Goal: Book appointment/travel/reservation

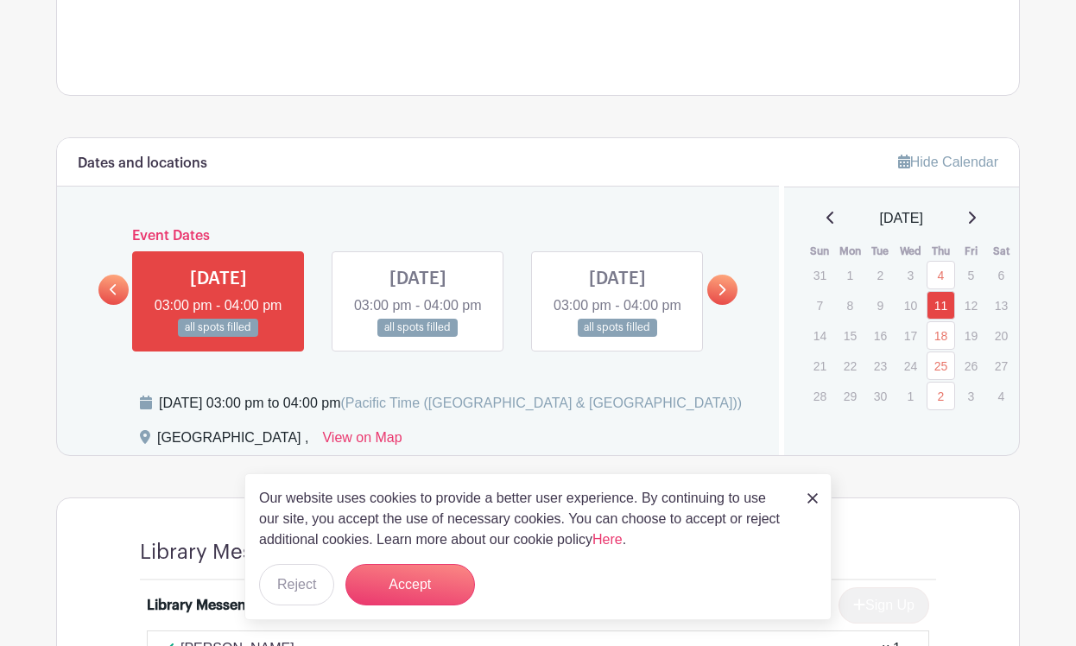
scroll to position [731, 0]
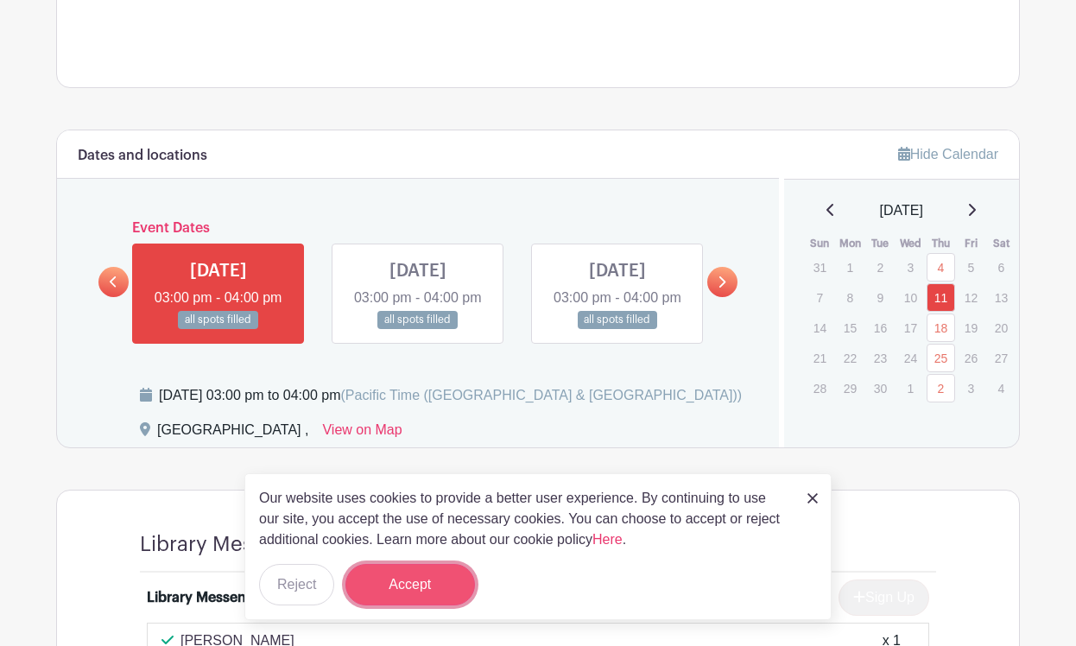
click at [440, 596] on button "Accept" at bounding box center [409, 584] width 129 height 41
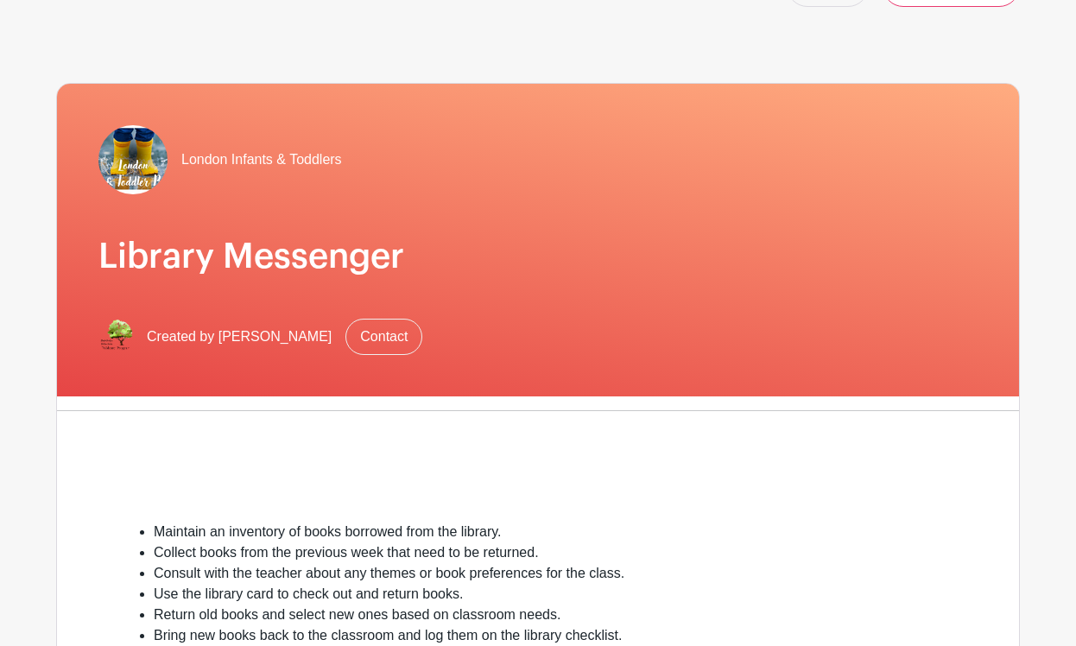
scroll to position [36, 0]
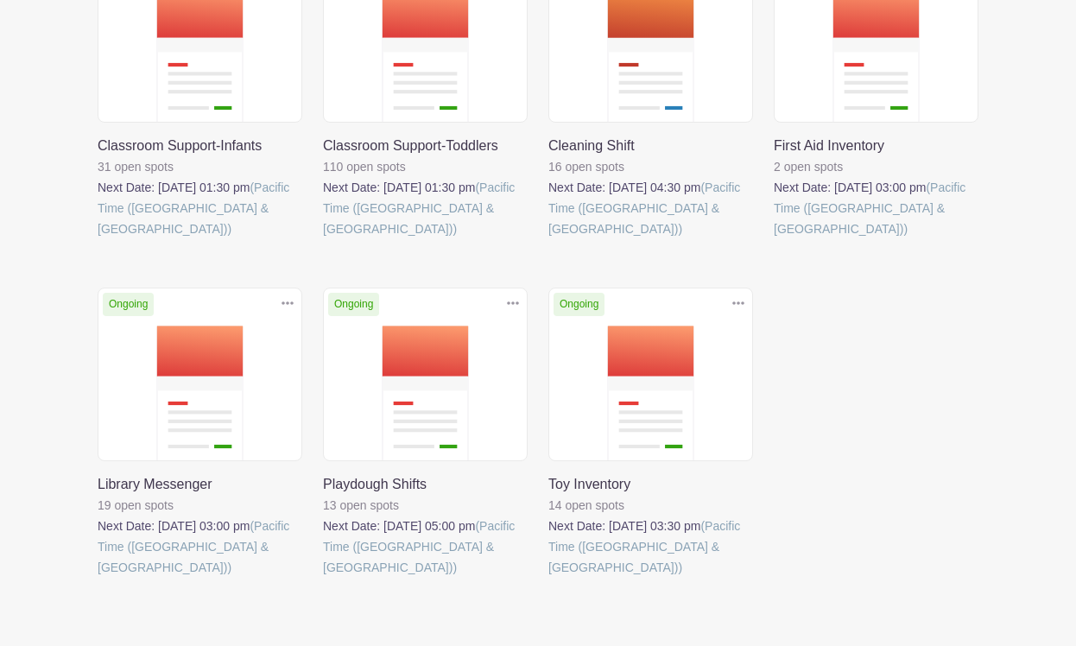
scroll to position [499, 0]
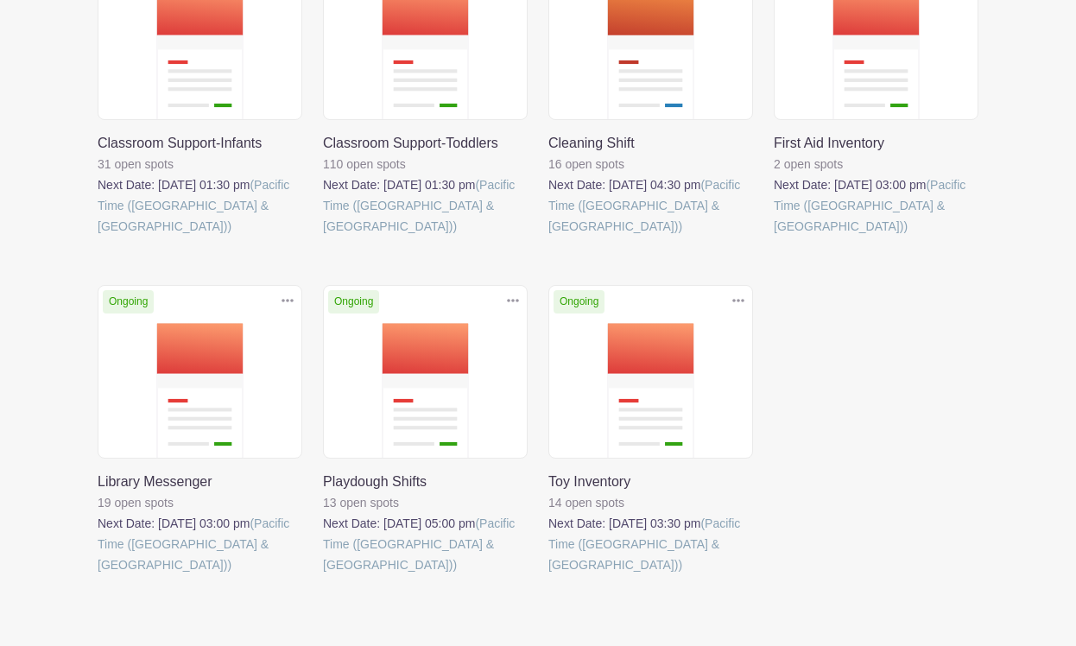
click at [98, 575] on link at bounding box center [98, 575] width 0 height 0
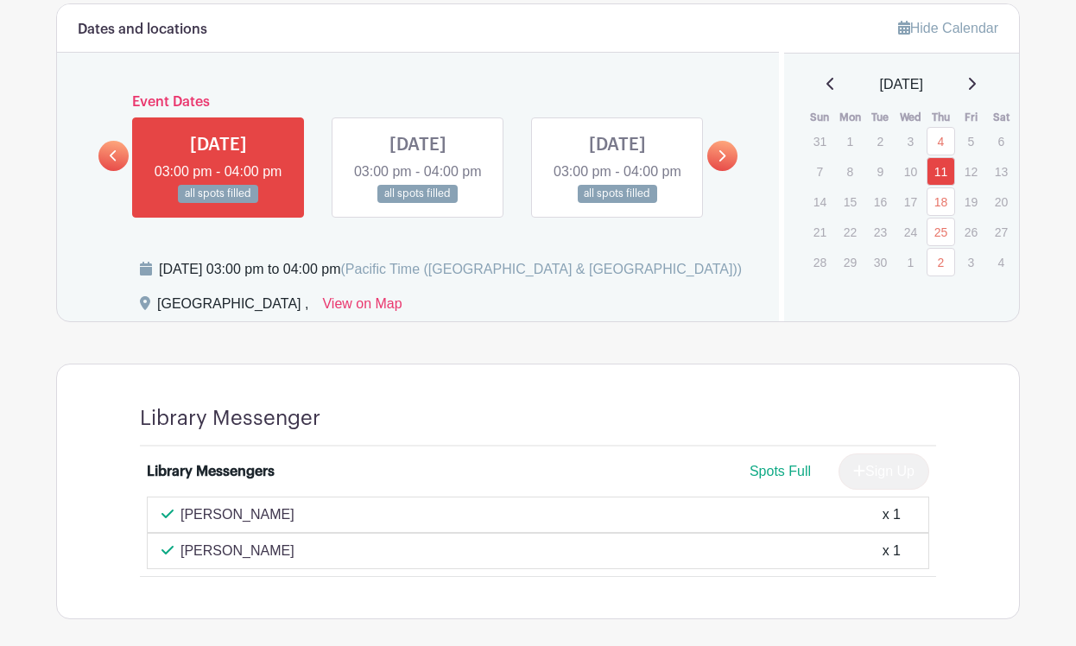
scroll to position [868, 0]
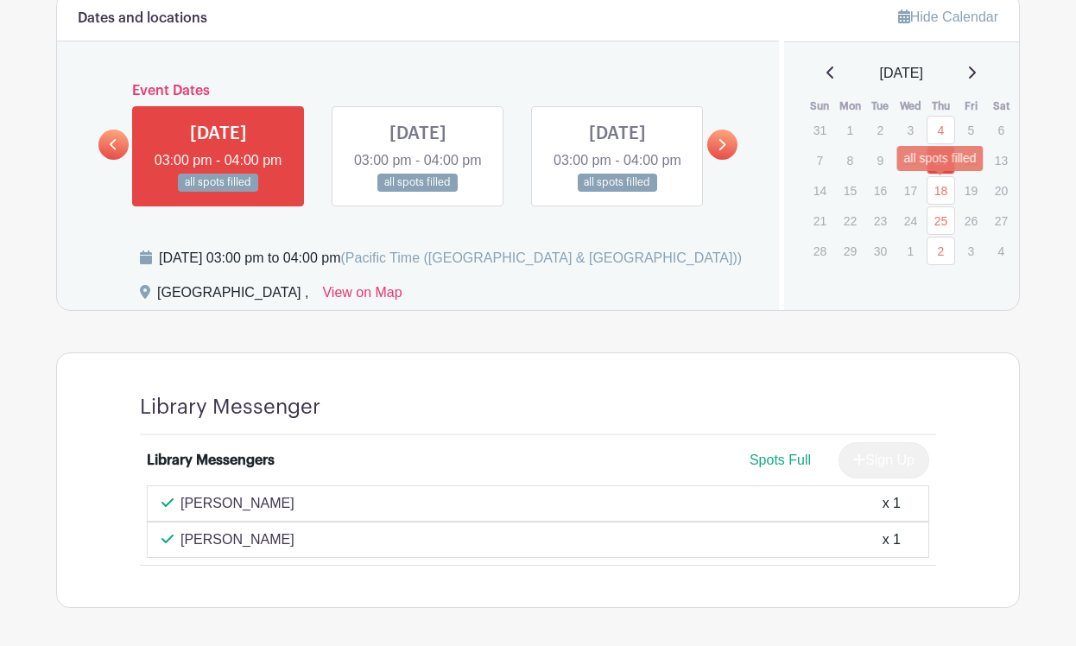
click at [938, 193] on link "18" at bounding box center [940, 190] width 28 height 28
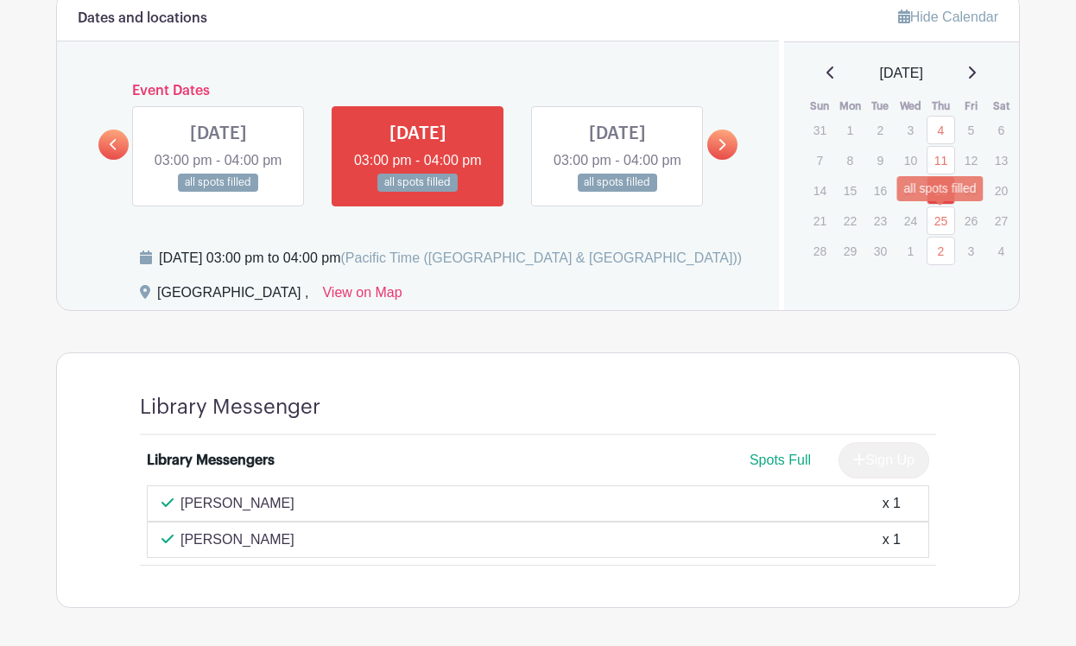
click at [940, 211] on link "25" at bounding box center [940, 220] width 28 height 28
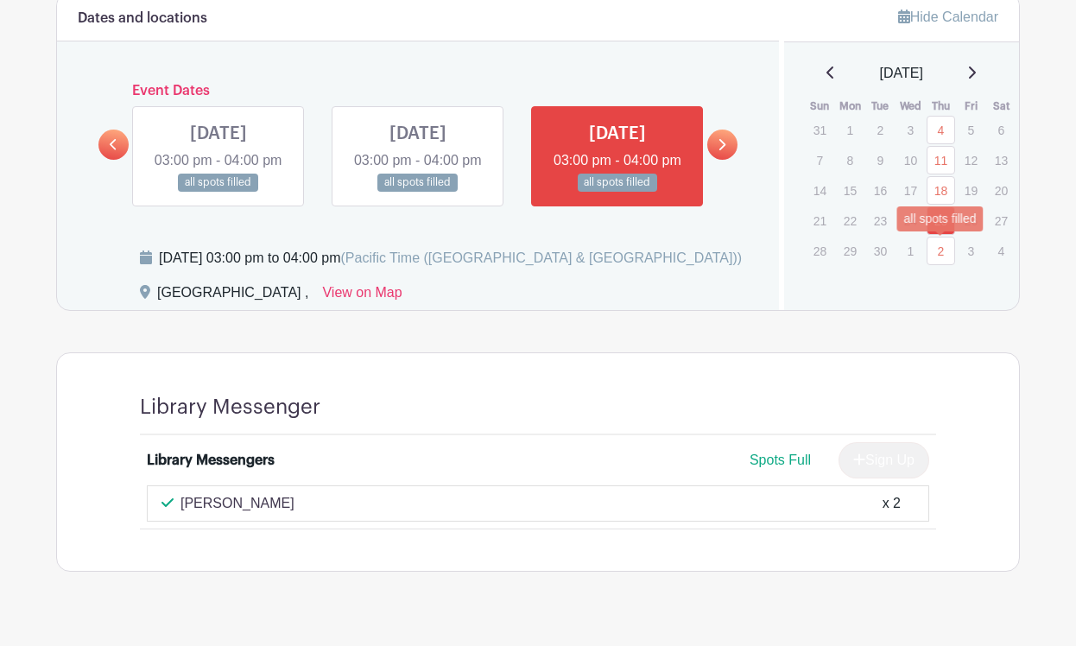
click at [938, 247] on link "2" at bounding box center [940, 251] width 28 height 28
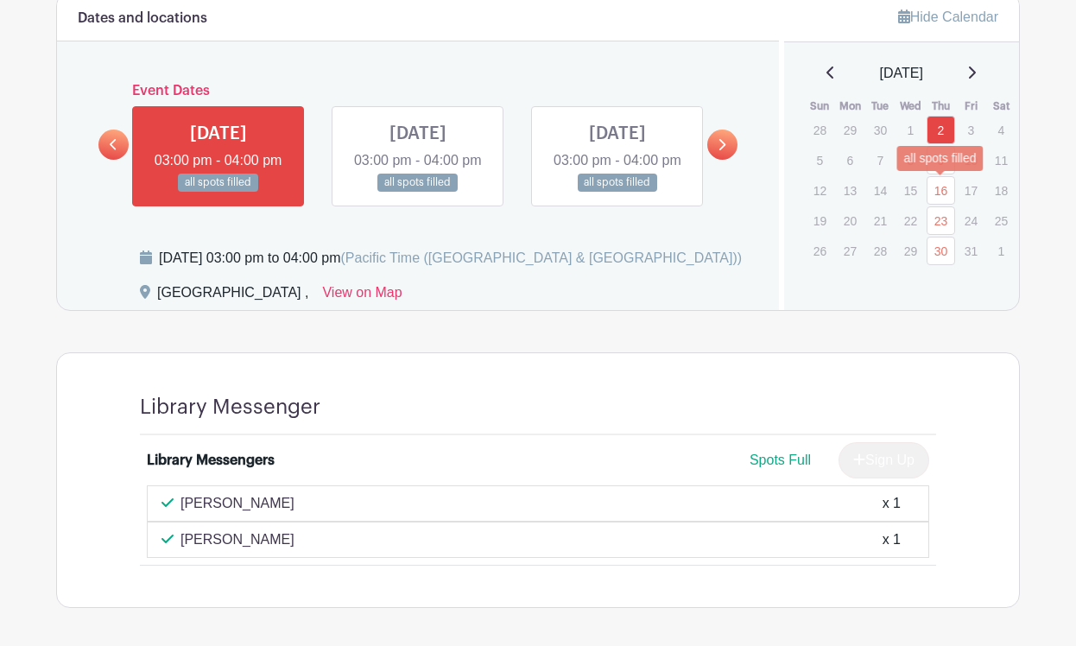
click at [931, 189] on link "16" at bounding box center [940, 190] width 28 height 28
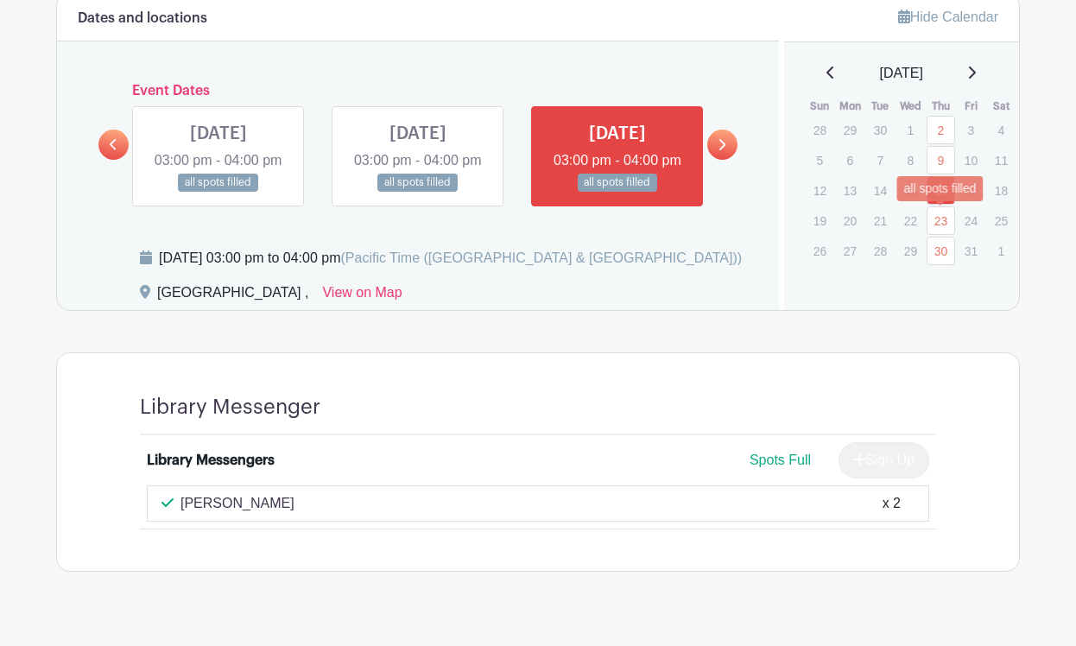
click at [933, 216] on link "23" at bounding box center [940, 220] width 28 height 28
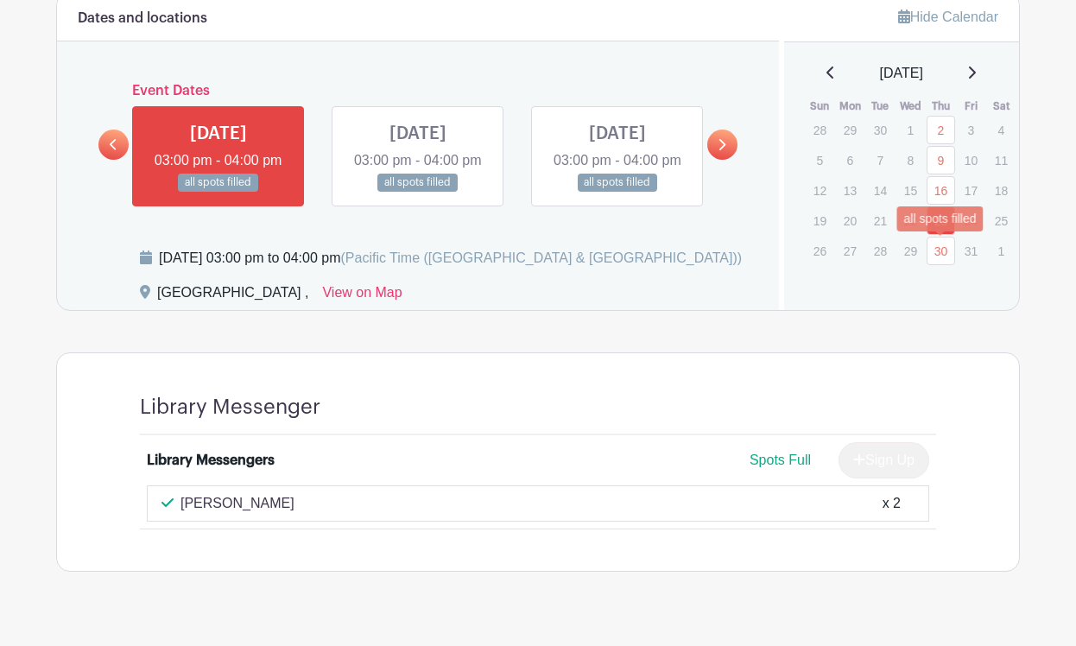
click at [936, 237] on link "30" at bounding box center [940, 251] width 28 height 28
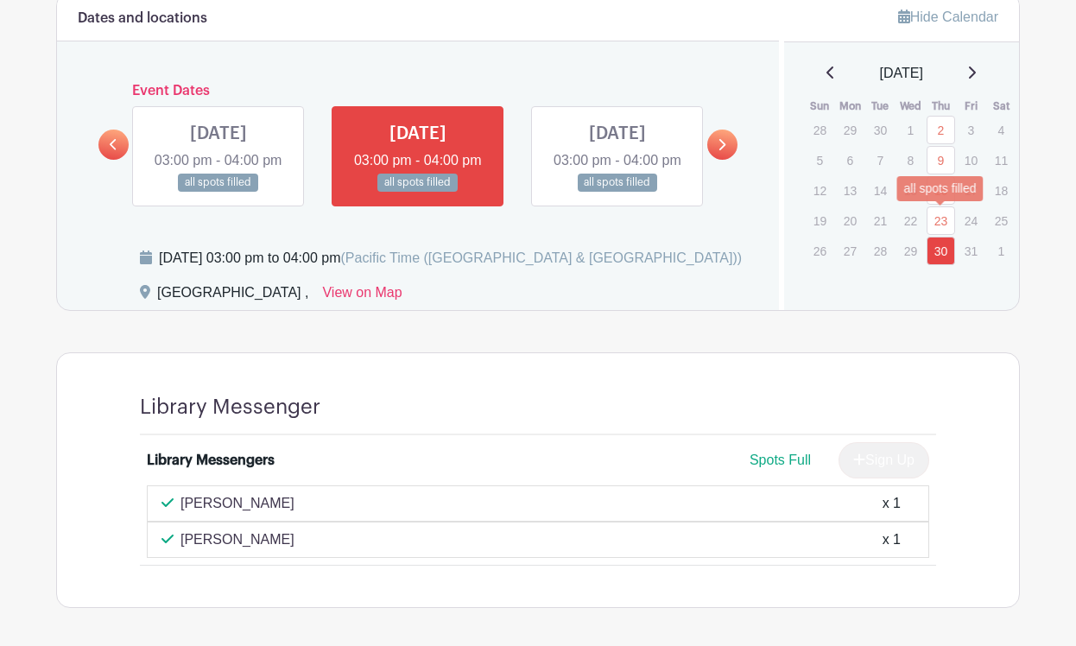
click at [936, 216] on link "23" at bounding box center [940, 220] width 28 height 28
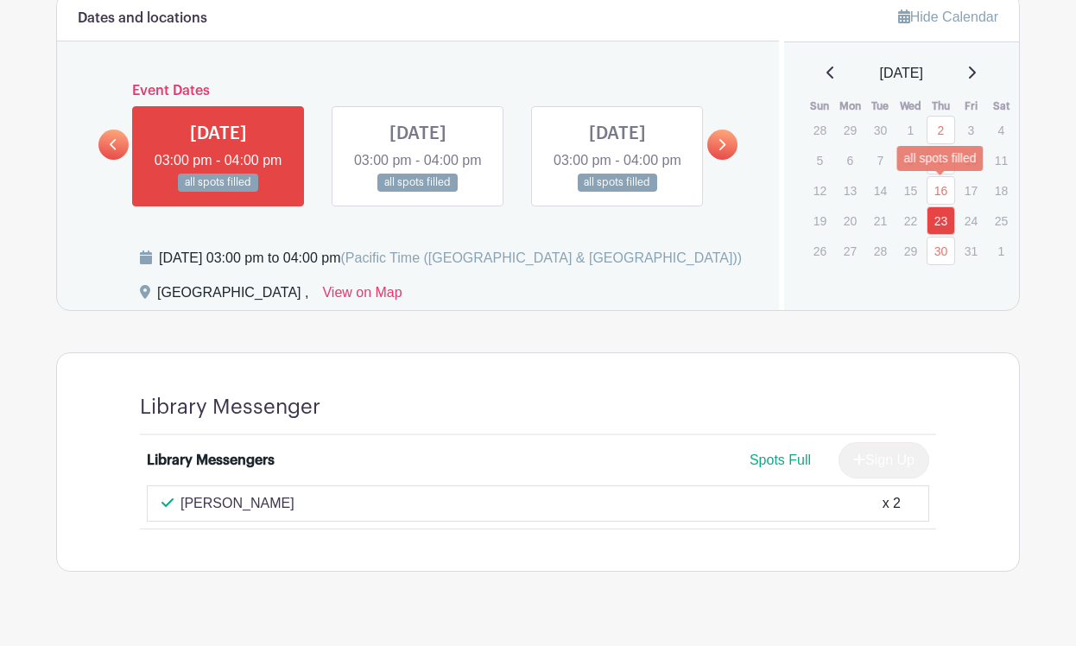
click at [940, 195] on link "16" at bounding box center [940, 190] width 28 height 28
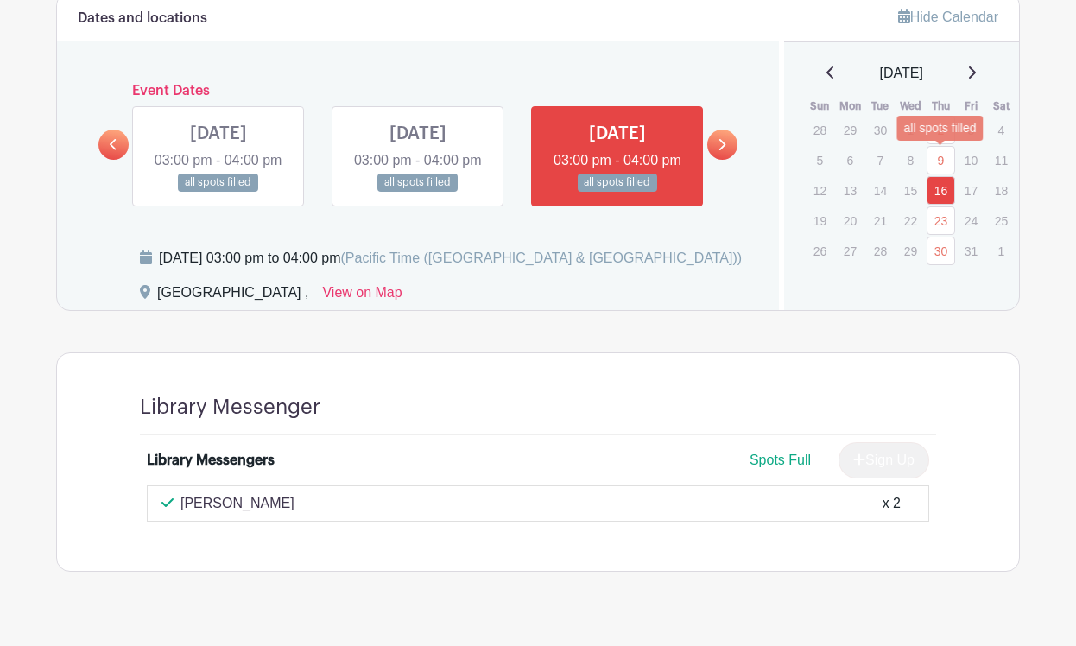
click at [947, 168] on link "9" at bounding box center [940, 160] width 28 height 28
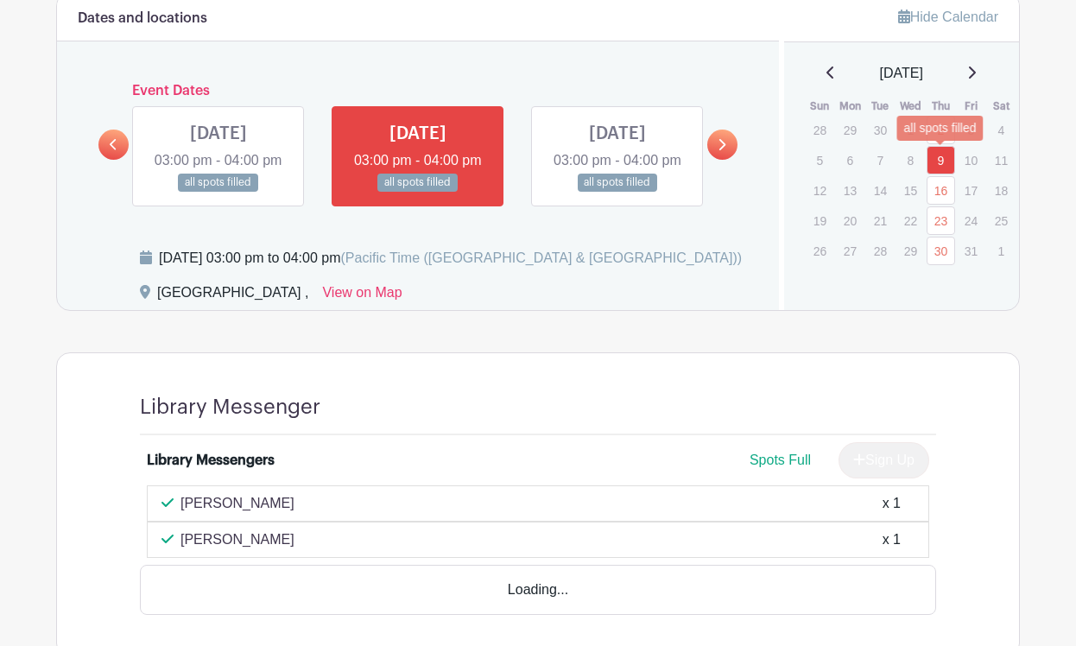
click at [944, 161] on link "9" at bounding box center [940, 160] width 28 height 28
click at [730, 160] on link at bounding box center [722, 144] width 30 height 30
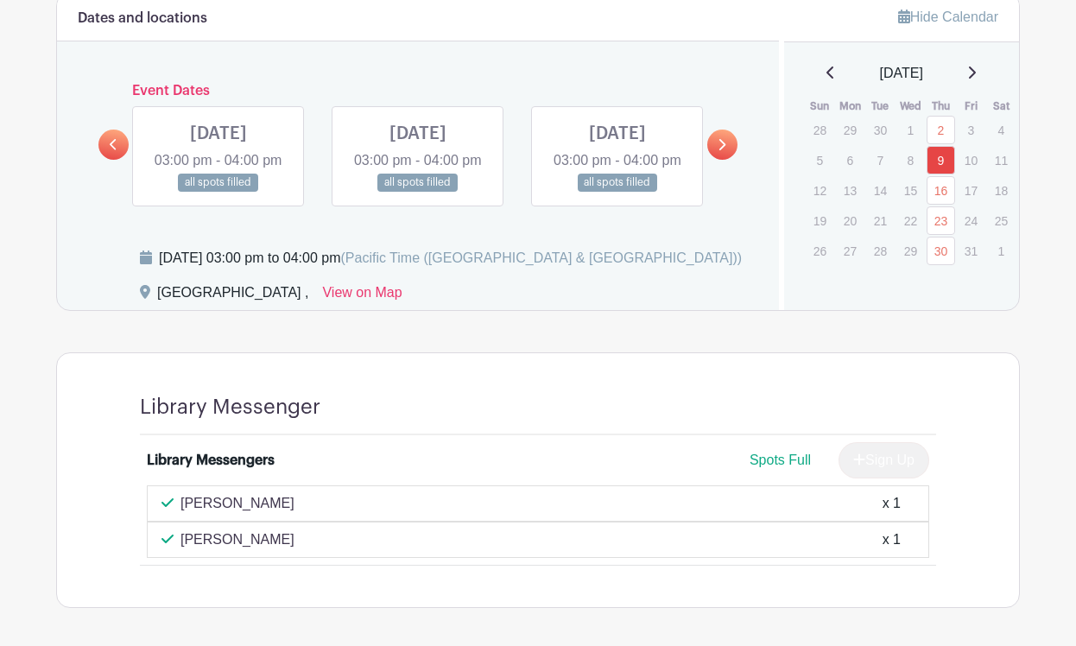
click at [730, 160] on link at bounding box center [722, 144] width 30 height 30
click at [617, 192] on link at bounding box center [617, 192] width 0 height 0
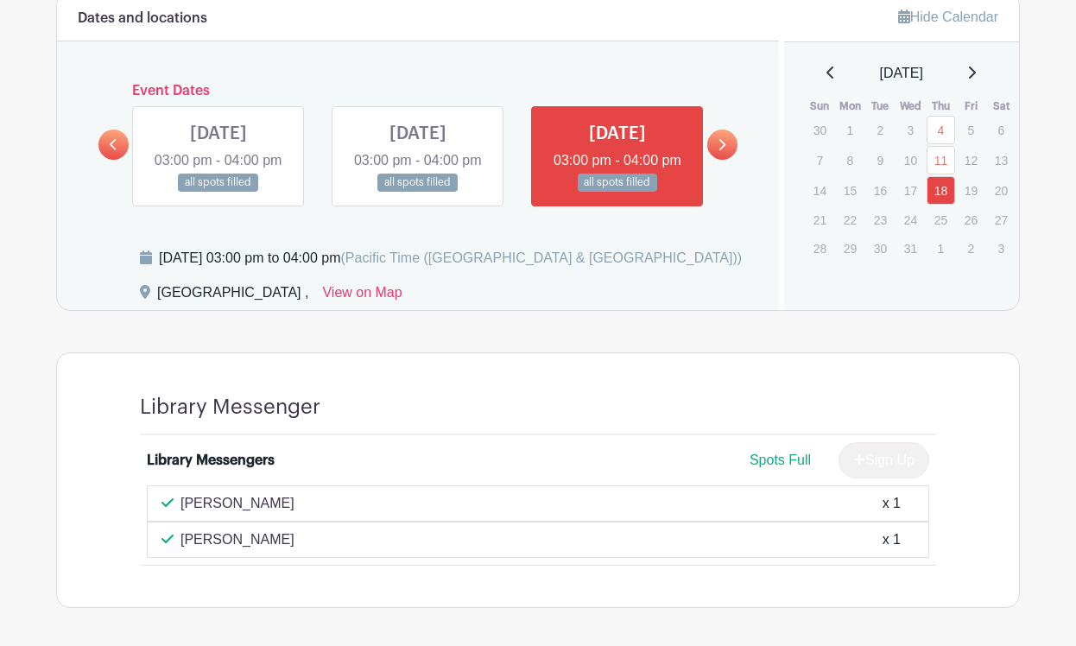
click at [418, 192] on link at bounding box center [418, 192] width 0 height 0
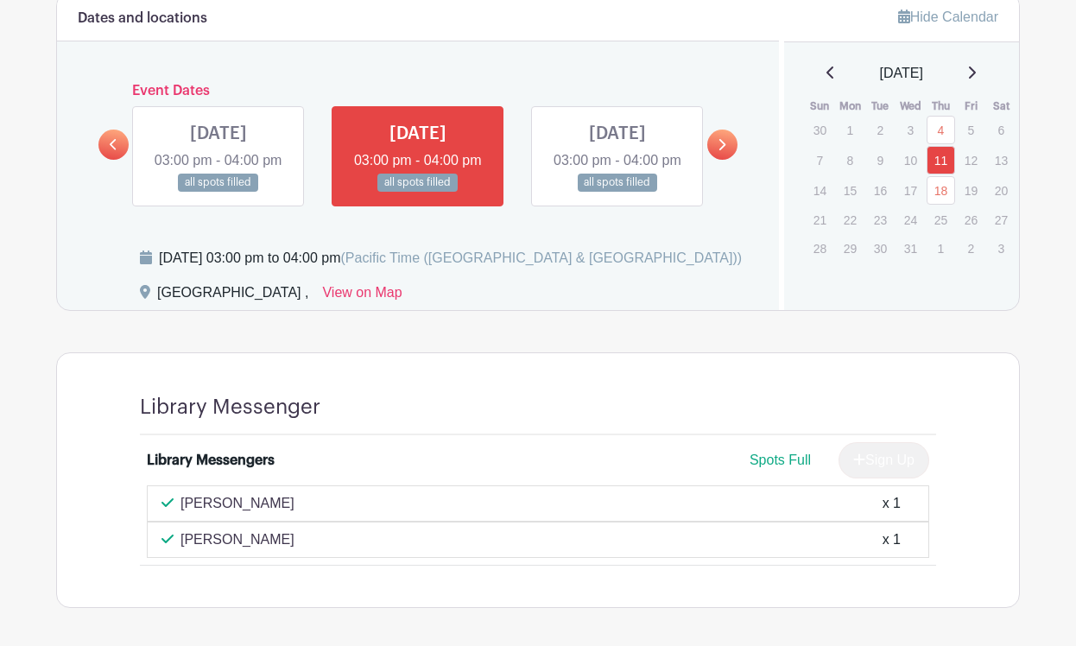
click at [418, 192] on link at bounding box center [418, 192] width 0 height 0
click at [218, 192] on link at bounding box center [218, 192] width 0 height 0
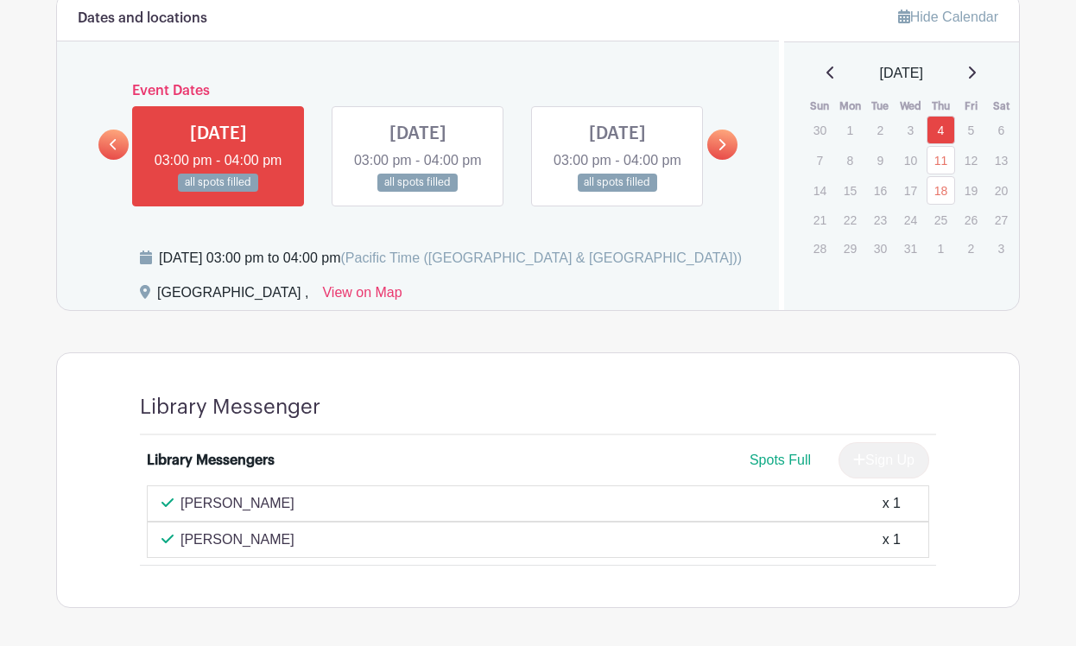
click at [119, 157] on link at bounding box center [113, 144] width 30 height 30
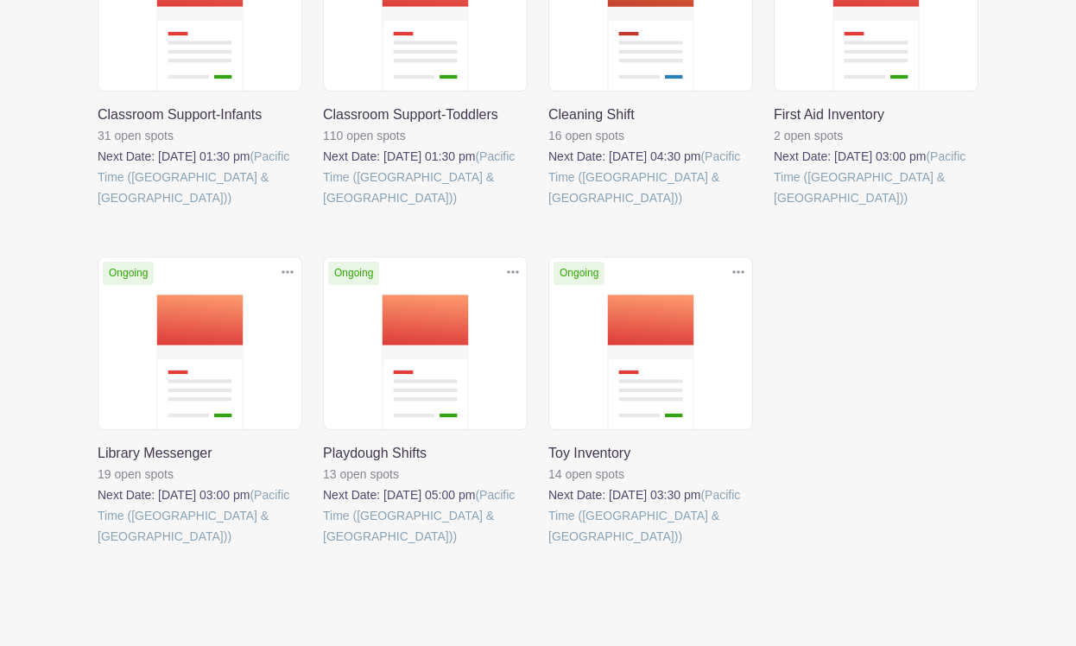
scroll to position [529, 0]
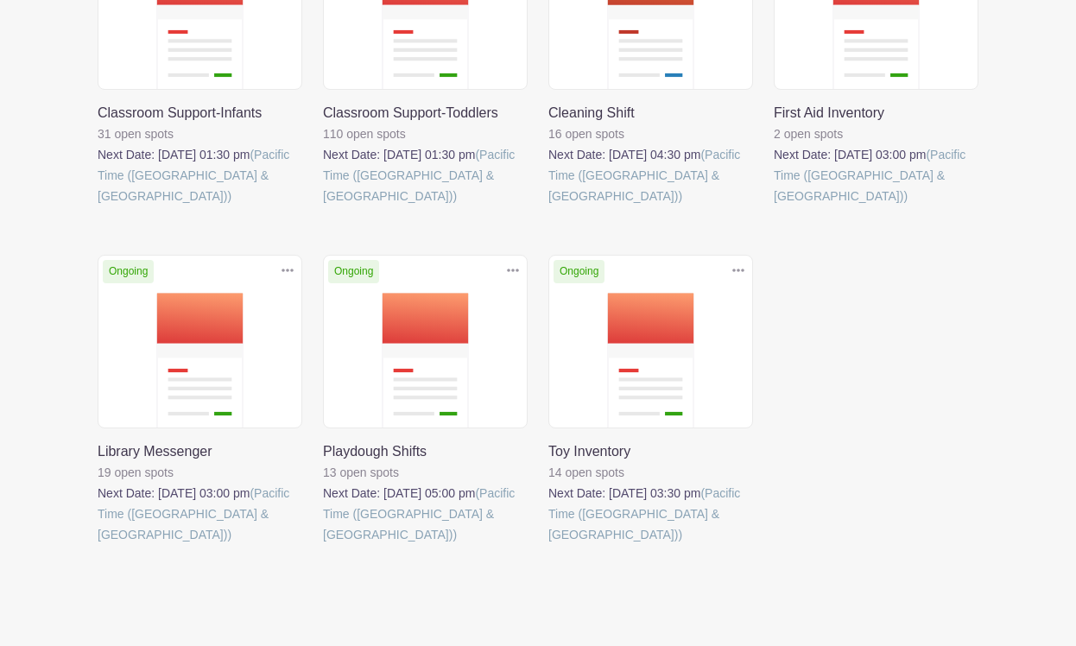
click at [548, 545] on link at bounding box center [548, 545] width 0 height 0
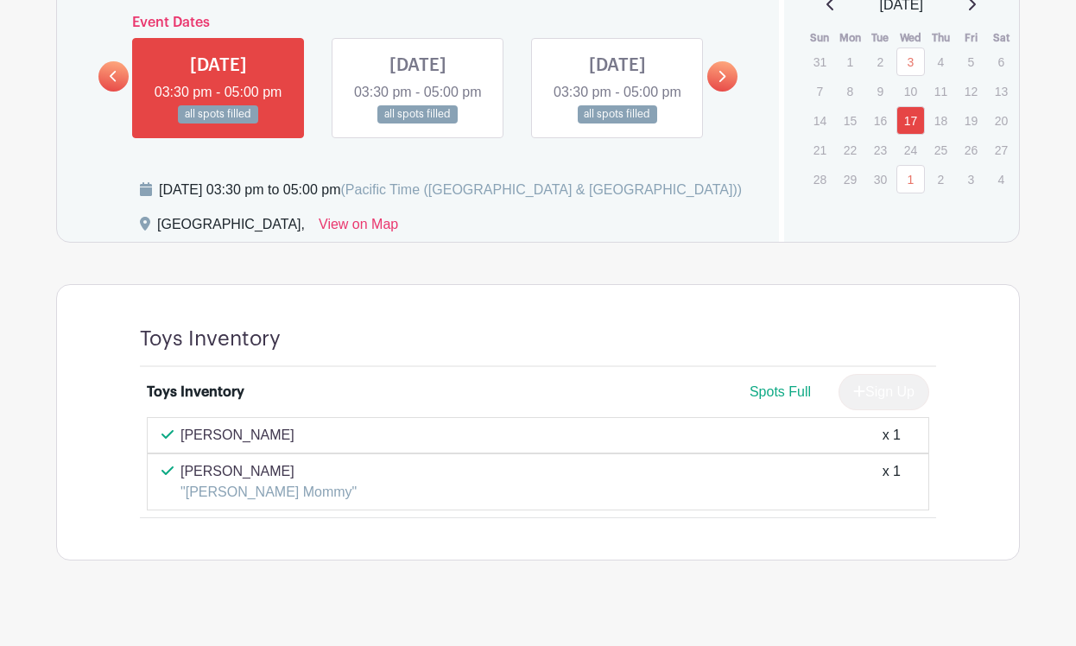
scroll to position [986, 0]
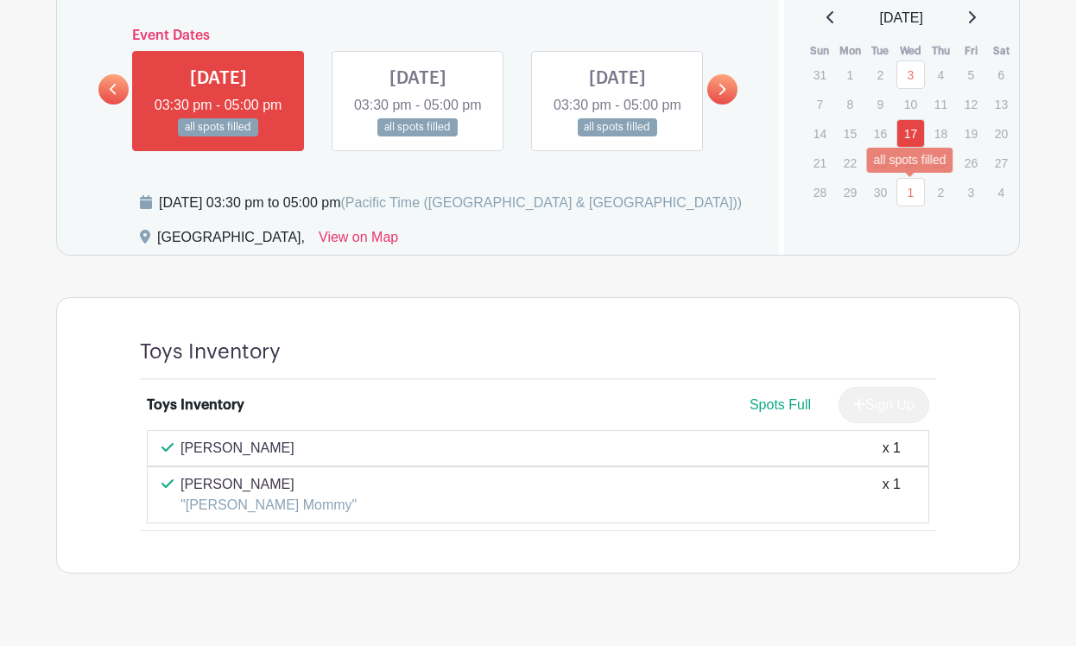
click at [901, 198] on link "1" at bounding box center [910, 192] width 28 height 28
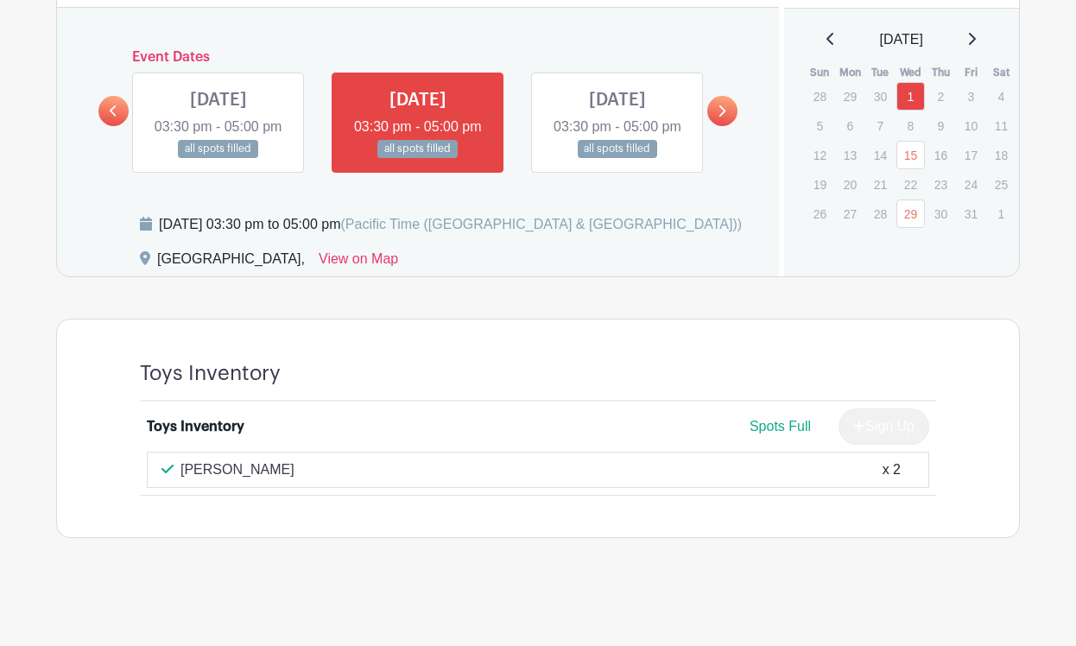
click at [711, 110] on link at bounding box center [722, 111] width 30 height 30
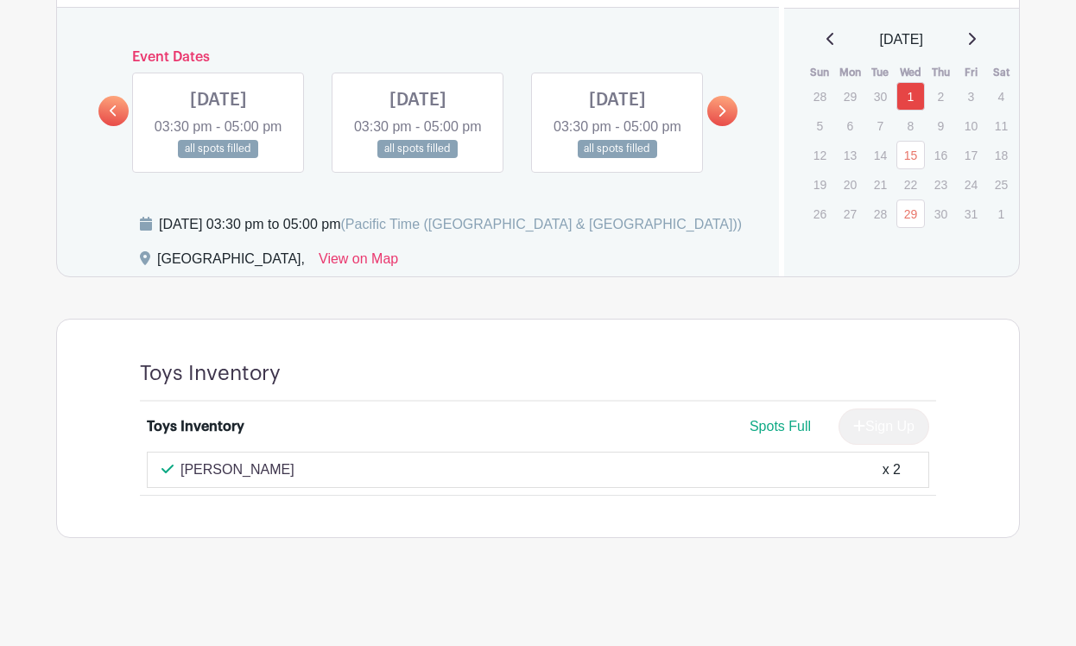
click at [724, 108] on icon at bounding box center [721, 110] width 8 height 13
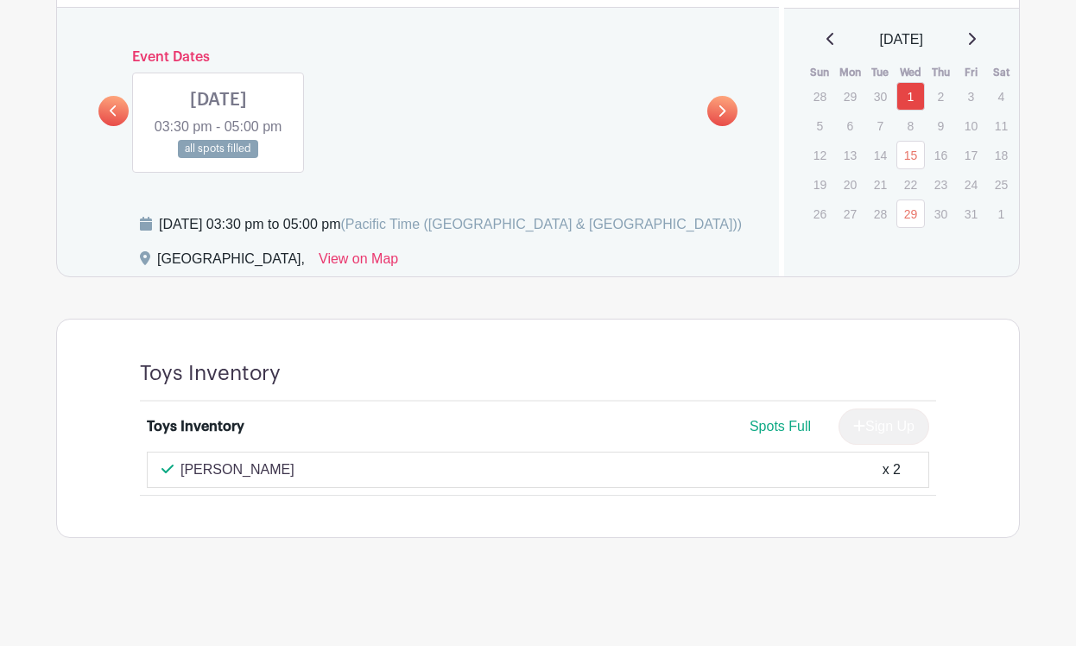
click at [117, 104] on link at bounding box center [113, 111] width 30 height 30
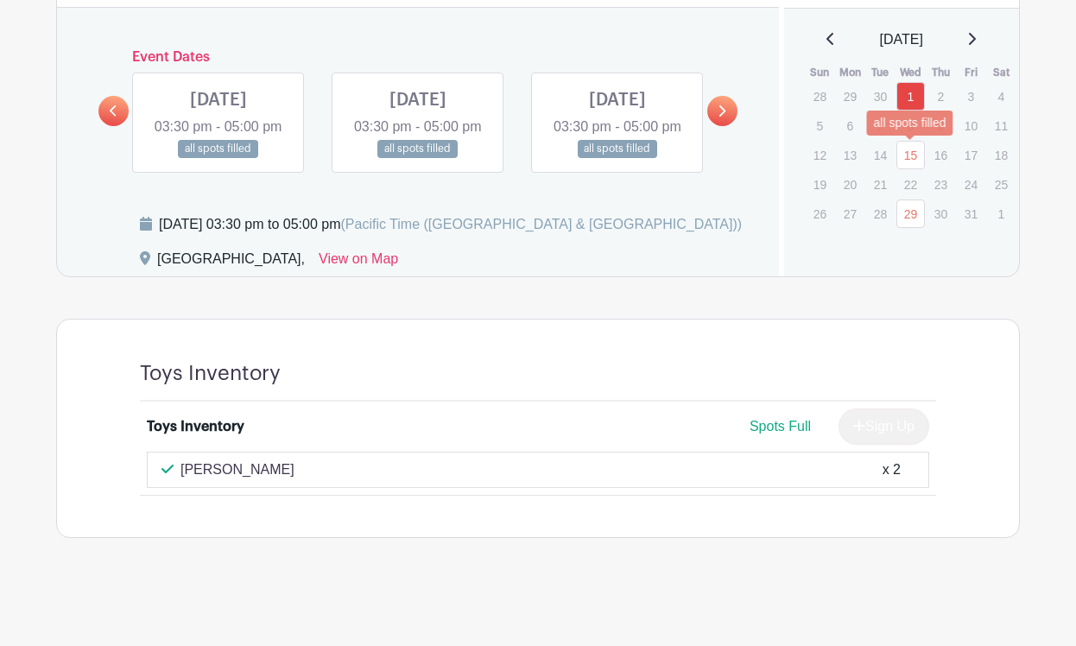
click at [913, 141] on link "15" at bounding box center [910, 155] width 28 height 28
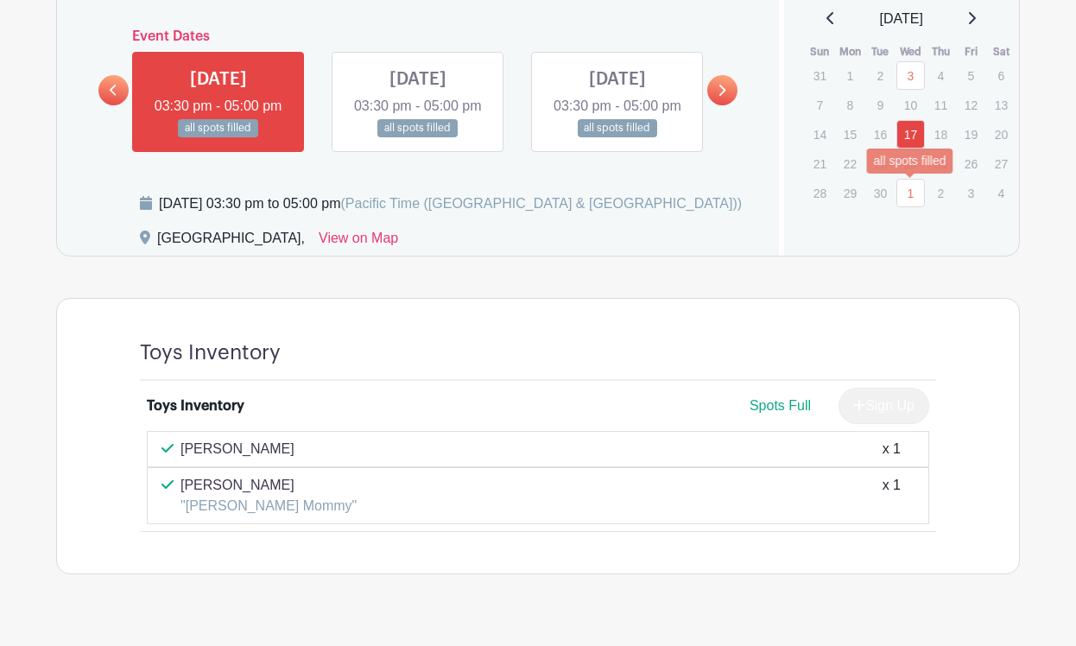
scroll to position [986, 0]
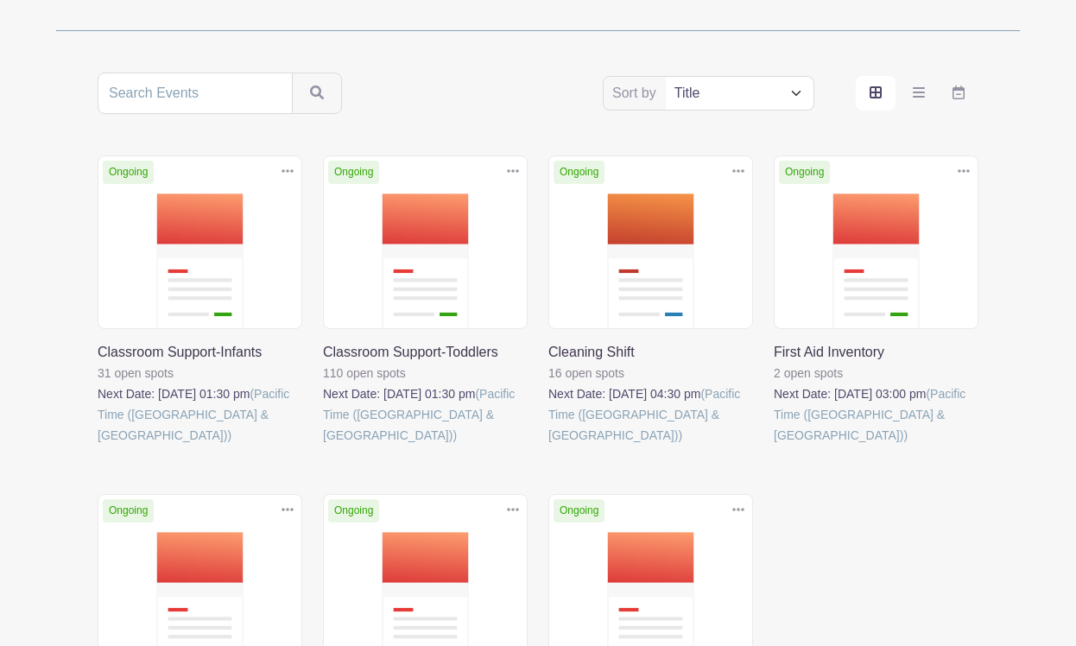
scroll to position [271, 0]
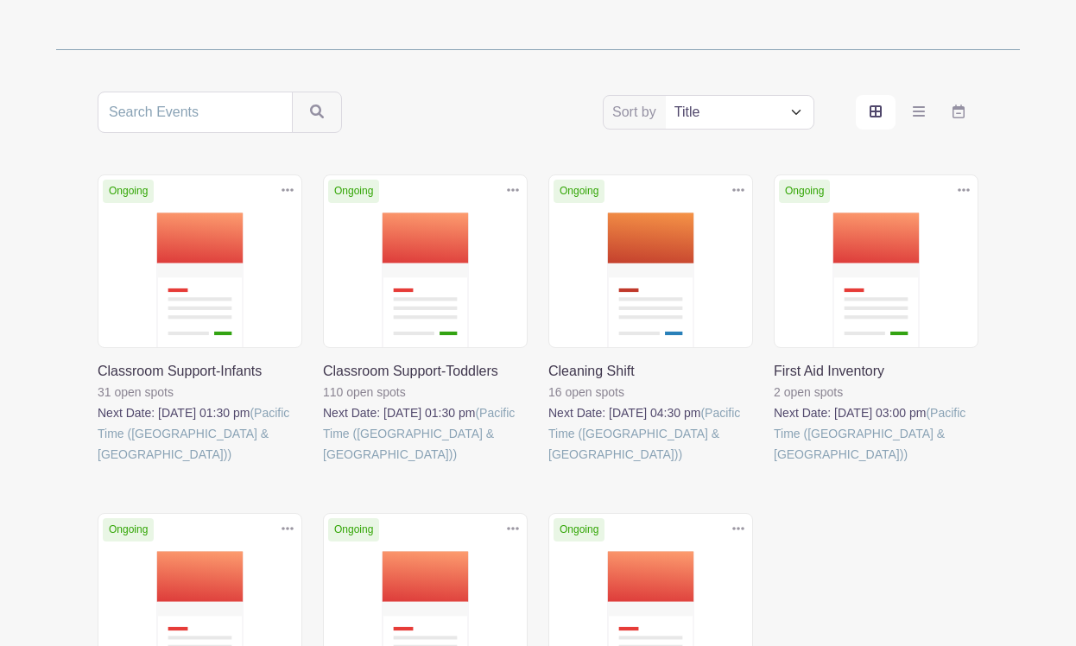
click at [774, 464] on link at bounding box center [774, 464] width 0 height 0
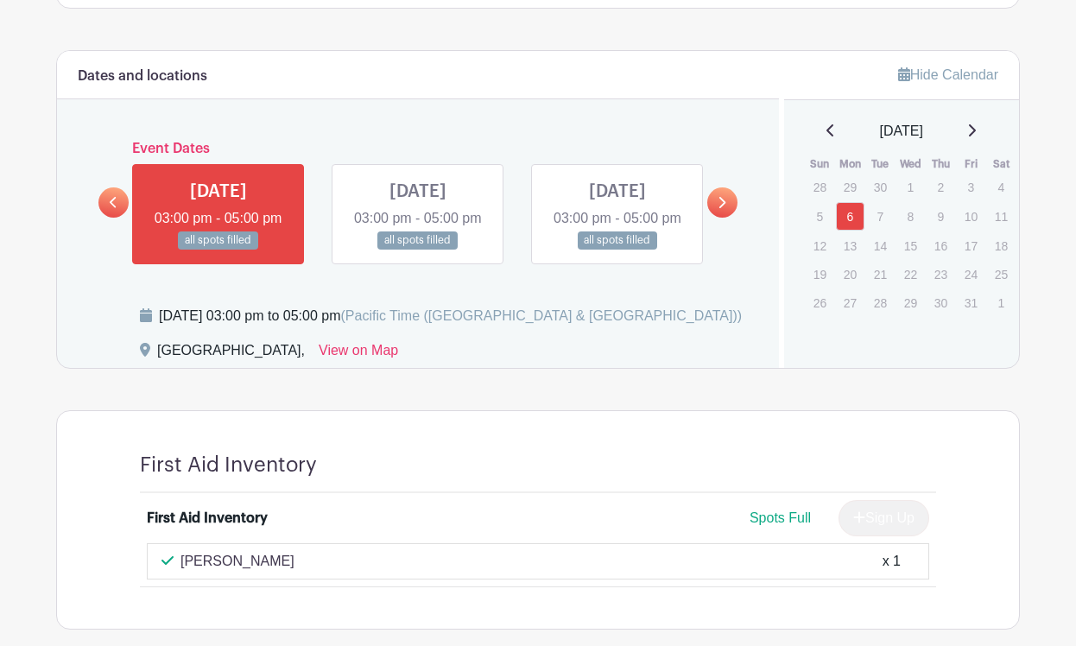
scroll to position [775, 0]
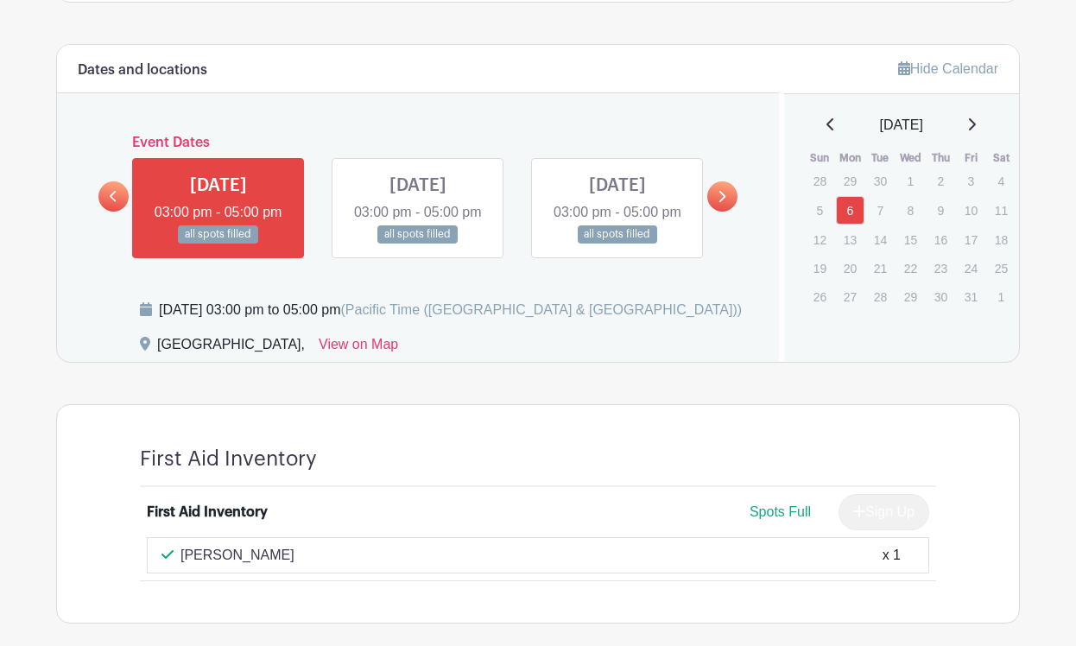
click at [722, 203] on icon at bounding box center [721, 196] width 8 height 13
click at [718, 203] on icon at bounding box center [721, 196] width 8 height 13
click at [717, 205] on link at bounding box center [722, 196] width 30 height 30
click at [723, 202] on icon at bounding box center [722, 196] width 7 height 11
click at [418, 243] on link at bounding box center [418, 243] width 0 height 0
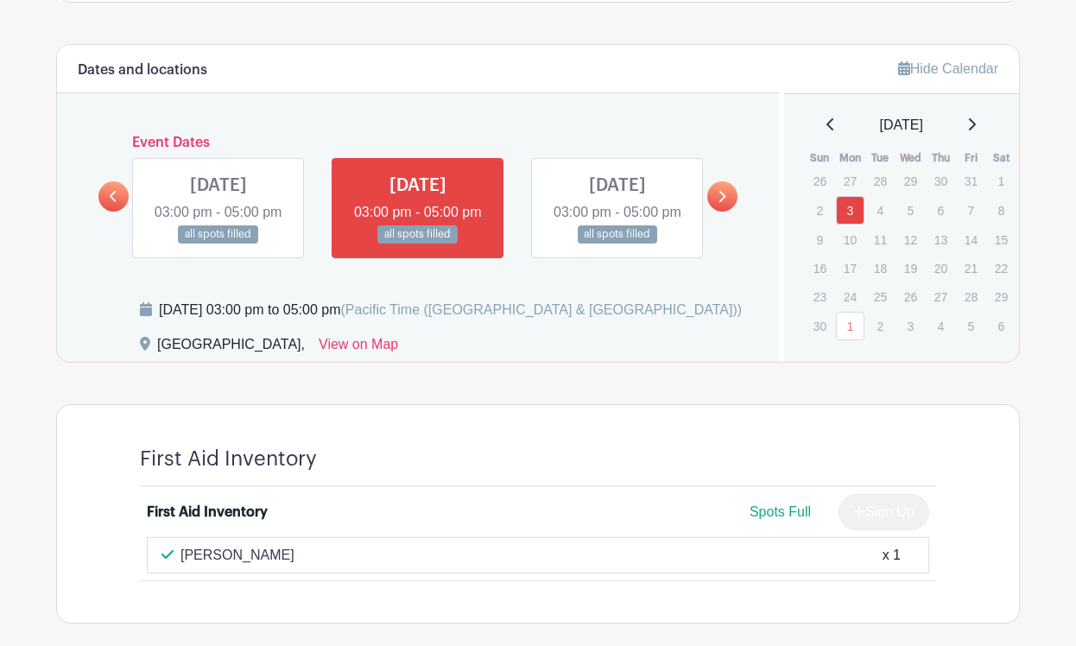
click at [617, 243] on link at bounding box center [617, 243] width 0 height 0
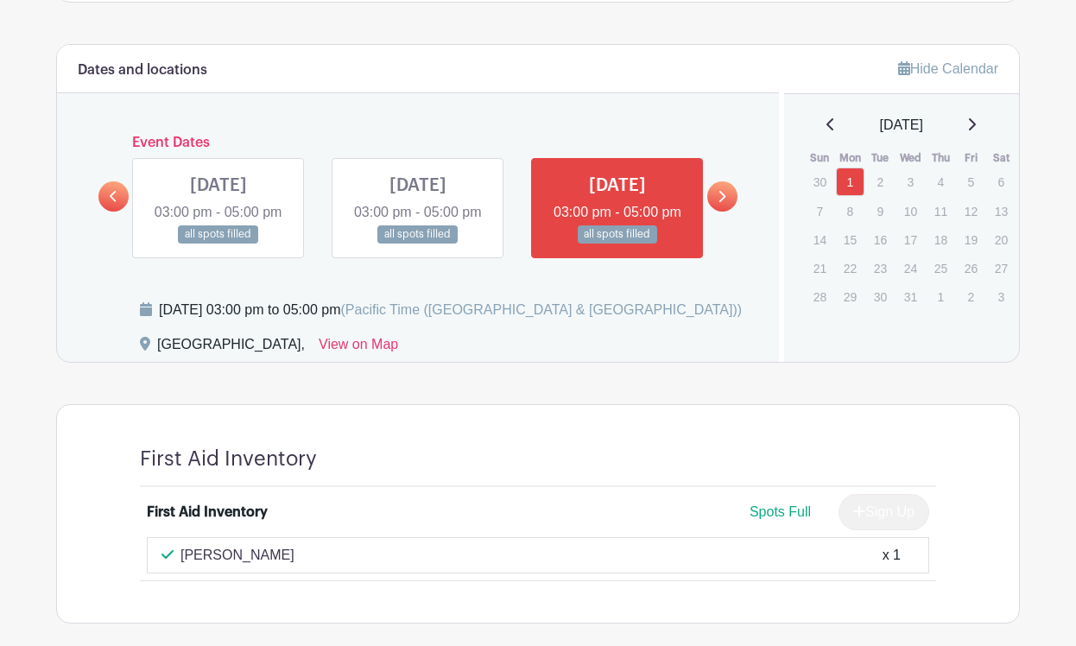
click at [218, 243] on link at bounding box center [218, 243] width 0 height 0
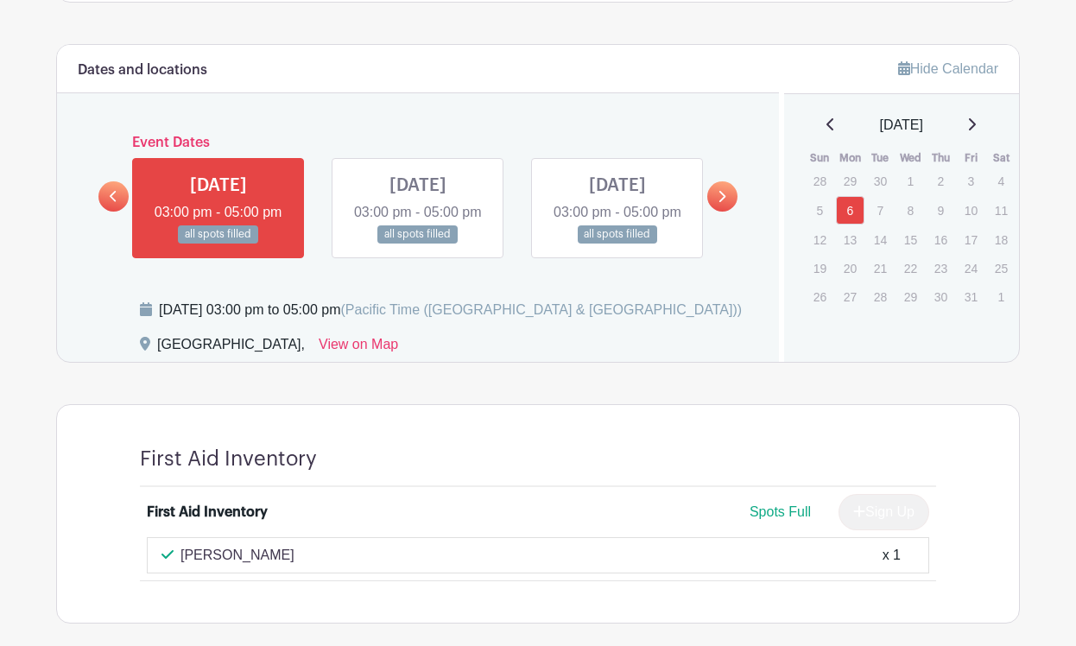
click at [418, 243] on link at bounding box center [418, 243] width 0 height 0
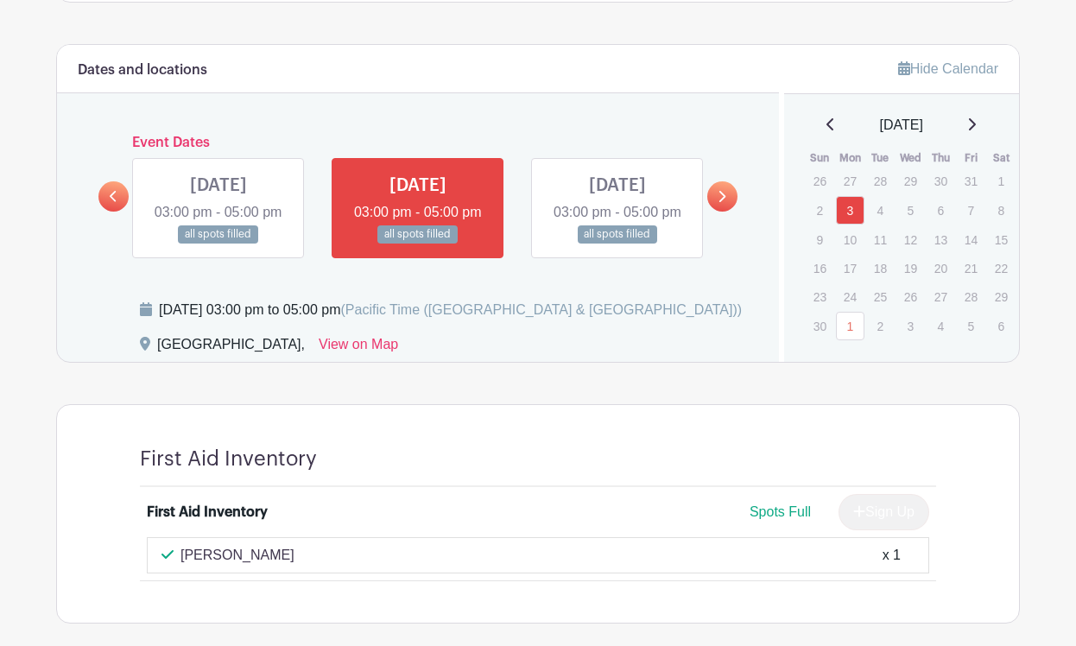
click at [617, 243] on link at bounding box center [617, 243] width 0 height 0
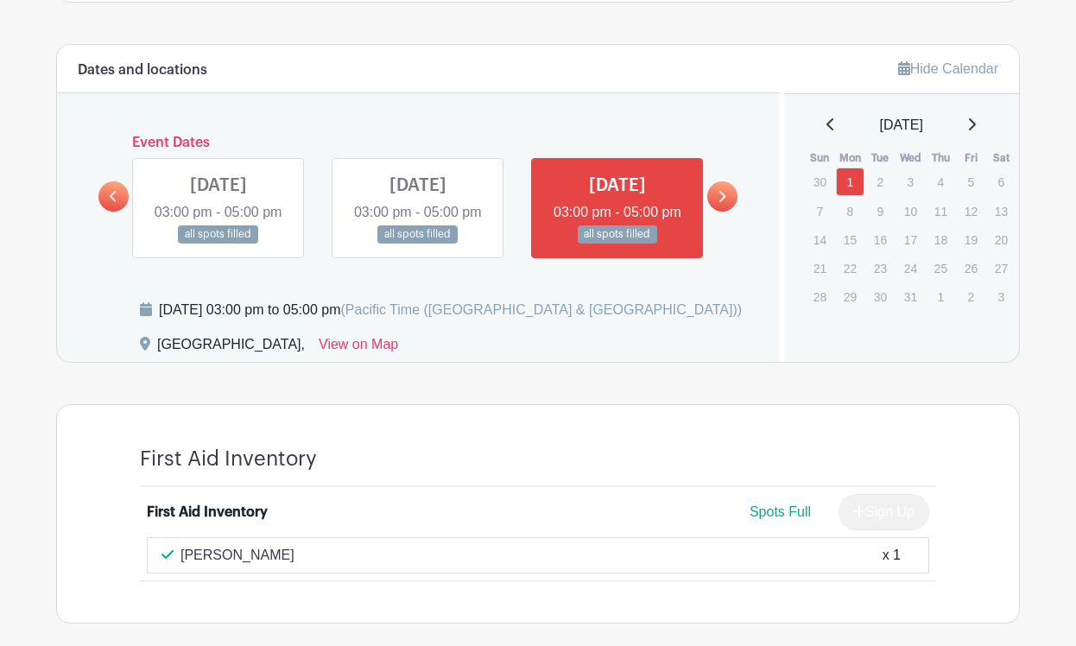
click at [720, 212] on link at bounding box center [722, 196] width 30 height 30
click at [723, 203] on icon at bounding box center [721, 196] width 8 height 13
click at [418, 243] on link at bounding box center [418, 243] width 0 height 0
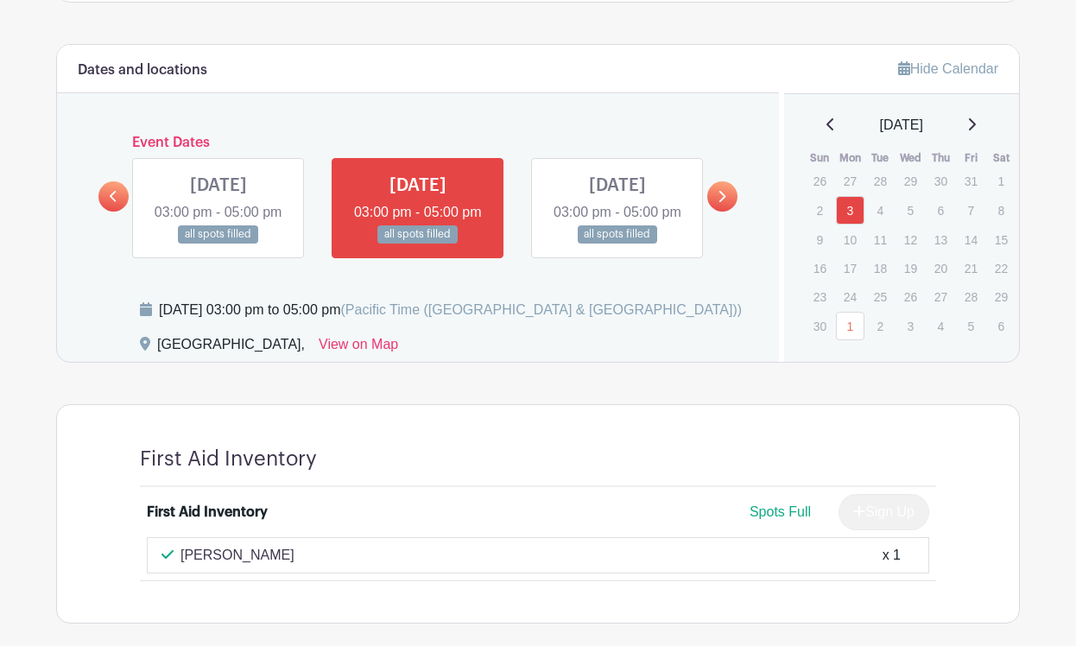
click at [218, 243] on link at bounding box center [218, 243] width 0 height 0
